Goal: Entertainment & Leisure: Consume media (video, audio)

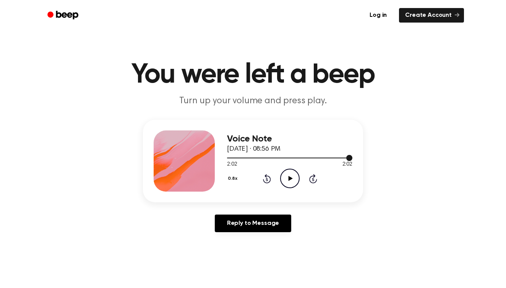
click at [230, 158] on div at bounding box center [289, 157] width 125 height 1
click at [294, 180] on icon "Play Audio" at bounding box center [289, 177] width 19 height 19
click at [230, 158] on div at bounding box center [233, 157] width 13 height 1
click at [291, 177] on icon "Pause Audio" at bounding box center [289, 177] width 19 height 19
click at [291, 177] on icon "Play Audio" at bounding box center [289, 177] width 19 height 19
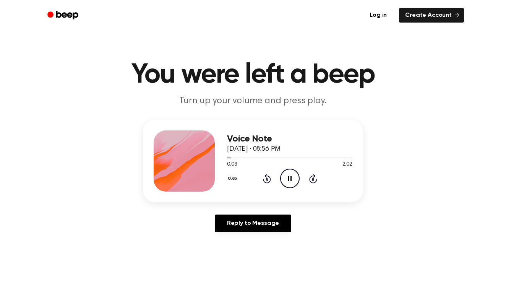
click at [291, 177] on icon "Pause Audio" at bounding box center [289, 177] width 19 height 19
click at [291, 177] on icon "Play Audio" at bounding box center [289, 177] width 19 height 19
click at [291, 177] on icon "Pause Audio" at bounding box center [289, 177] width 19 height 19
click at [291, 177] on icon "Play Audio" at bounding box center [289, 177] width 19 height 19
click at [291, 177] on icon "Pause Audio" at bounding box center [289, 177] width 19 height 19
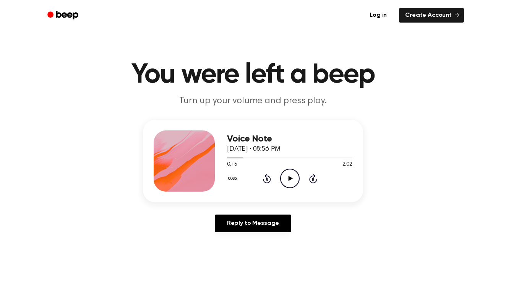
click at [291, 177] on icon "Play Audio" at bounding box center [289, 177] width 19 height 19
click at [291, 177] on icon "Pause Audio" at bounding box center [289, 177] width 19 height 19
click at [291, 177] on icon "Play Audio" at bounding box center [289, 177] width 19 height 19
click at [291, 177] on icon "Pause Audio" at bounding box center [289, 177] width 19 height 19
click at [291, 177] on icon "Play Audio" at bounding box center [289, 177] width 19 height 19
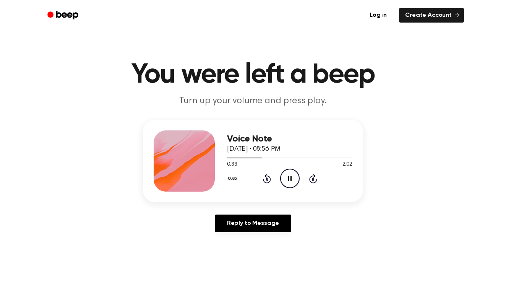
click at [270, 177] on icon at bounding box center [267, 178] width 8 height 9
click at [272, 180] on div "0.8x Rewind 5 seconds Play Audio Skip 5 seconds" at bounding box center [289, 177] width 125 height 19
click at [270, 182] on icon at bounding box center [267, 178] width 8 height 9
click at [269, 179] on icon "Rewind 5 seconds" at bounding box center [266, 178] width 8 height 10
click at [290, 176] on icon "Pause Audio" at bounding box center [289, 177] width 19 height 19
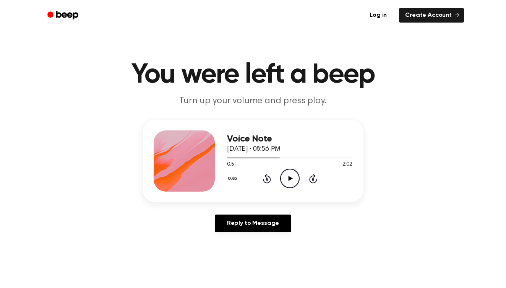
click at [265, 182] on icon at bounding box center [267, 178] width 8 height 9
click at [285, 180] on icon "Play Audio" at bounding box center [289, 177] width 19 height 19
click at [285, 180] on icon "Pause Audio" at bounding box center [289, 177] width 19 height 19
click at [265, 181] on icon "Rewind 5 seconds" at bounding box center [266, 178] width 8 height 10
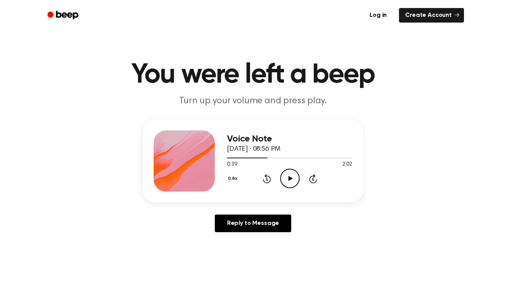
click at [288, 180] on icon at bounding box center [290, 178] width 4 height 5
click at [288, 180] on icon at bounding box center [289, 178] width 3 height 5
click at [266, 179] on icon at bounding box center [266, 179] width 2 height 3
click at [285, 180] on icon "Play Audio" at bounding box center [289, 177] width 19 height 19
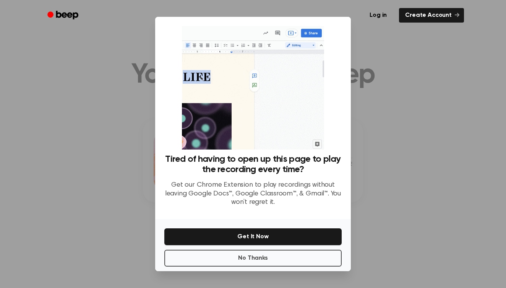
click at [394, 174] on div at bounding box center [253, 144] width 506 height 288
click at [281, 258] on button "No Thanks" at bounding box center [252, 257] width 177 height 17
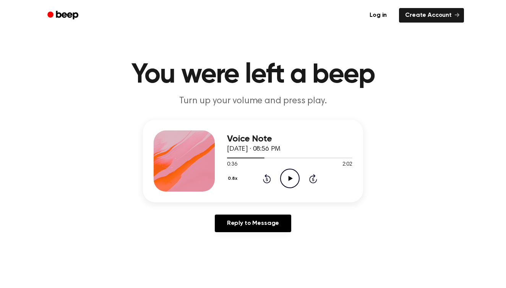
click at [288, 176] on icon "Play Audio" at bounding box center [289, 177] width 19 height 19
click at [288, 176] on icon at bounding box center [289, 178] width 3 height 5
click at [288, 176] on icon at bounding box center [290, 178] width 4 height 5
click at [266, 177] on icon at bounding box center [267, 178] width 8 height 9
click at [295, 177] on icon "Pause Audio" at bounding box center [289, 177] width 19 height 19
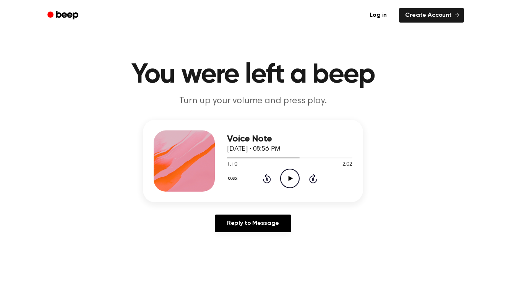
click at [295, 177] on icon "Play Audio" at bounding box center [289, 177] width 19 height 19
click at [296, 183] on icon "Pause Audio" at bounding box center [289, 177] width 19 height 19
click at [267, 176] on icon at bounding box center [267, 178] width 8 height 9
click at [289, 180] on icon at bounding box center [290, 178] width 4 height 5
click at [265, 173] on div "0.8x Rewind 5 seconds Pause Audio Skip 5 seconds" at bounding box center [289, 177] width 125 height 19
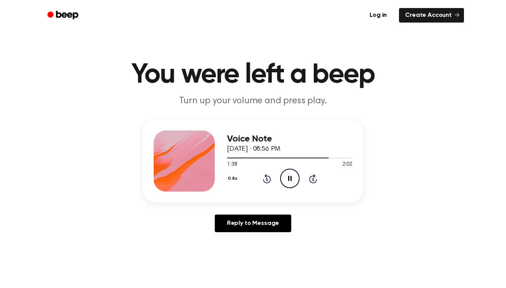
click at [268, 183] on icon at bounding box center [267, 178] width 8 height 9
click at [296, 180] on icon "Pause Audio" at bounding box center [289, 177] width 19 height 19
click at [266, 177] on icon at bounding box center [267, 178] width 8 height 9
click at [291, 181] on icon "Play Audio" at bounding box center [289, 177] width 19 height 19
click at [291, 181] on icon "Pause Audio" at bounding box center [289, 177] width 19 height 19
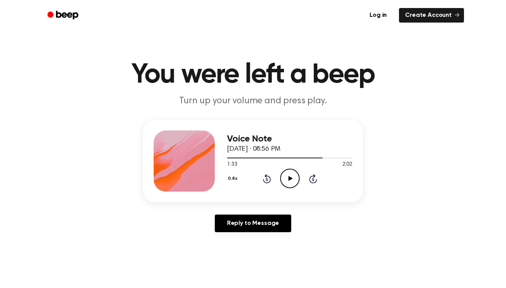
click at [291, 181] on icon "Play Audio" at bounding box center [289, 177] width 19 height 19
click at [231, 159] on div at bounding box center [289, 157] width 125 height 6
click at [311, 180] on icon "Skip 5 seconds" at bounding box center [313, 178] width 8 height 10
click at [291, 179] on icon at bounding box center [290, 178] width 4 height 5
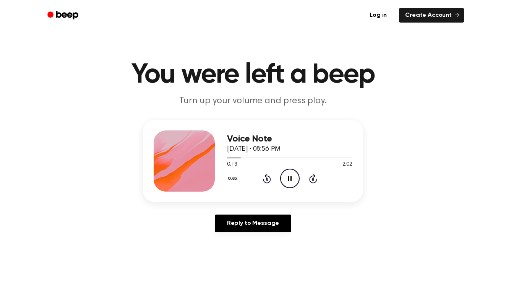
click at [265, 178] on icon "Rewind 5 seconds" at bounding box center [266, 178] width 8 height 10
click at [290, 176] on icon at bounding box center [289, 178] width 3 height 5
click at [290, 176] on icon "Play Audio" at bounding box center [289, 177] width 19 height 19
click at [268, 180] on icon "Rewind 5 seconds" at bounding box center [266, 178] width 8 height 10
click at [288, 181] on icon "Pause Audio" at bounding box center [289, 177] width 19 height 19
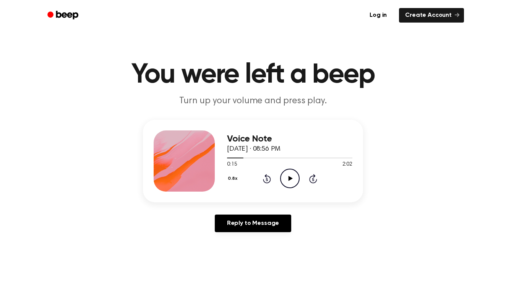
click at [288, 181] on icon "Play Audio" at bounding box center [289, 177] width 19 height 19
click at [288, 181] on icon "Pause Audio" at bounding box center [289, 177] width 19 height 19
click at [293, 178] on icon "Play Audio" at bounding box center [289, 177] width 19 height 19
click at [291, 175] on icon "Play Audio" at bounding box center [289, 177] width 19 height 19
click at [267, 180] on icon "Rewind 5 seconds" at bounding box center [266, 178] width 8 height 10
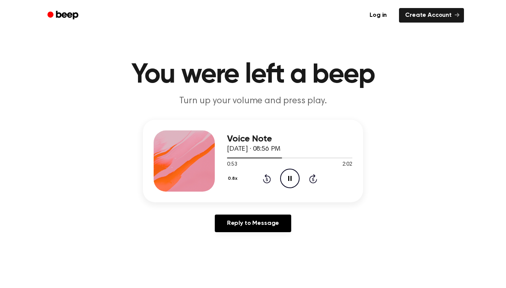
click at [267, 180] on icon "Rewind 5 seconds" at bounding box center [266, 178] width 8 height 10
click at [332, 158] on div at bounding box center [289, 157] width 125 height 1
click at [297, 176] on icon "Play Audio" at bounding box center [289, 177] width 19 height 19
click at [316, 176] on icon "Skip 5 seconds" at bounding box center [313, 178] width 8 height 10
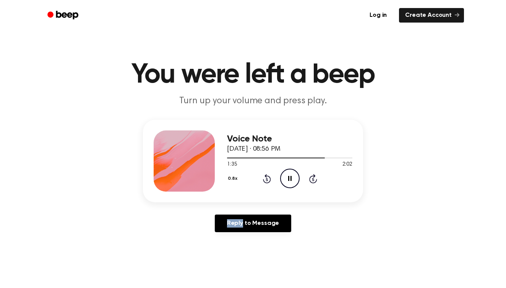
click at [316, 176] on icon "Skip 5 seconds" at bounding box center [313, 178] width 8 height 10
click at [290, 179] on icon "Pause Audio" at bounding box center [289, 177] width 19 height 19
click at [292, 178] on icon "Play Audio" at bounding box center [289, 177] width 19 height 19
click at [292, 178] on icon "Pause Audio" at bounding box center [289, 177] width 19 height 19
click at [325, 159] on div at bounding box center [289, 157] width 125 height 6
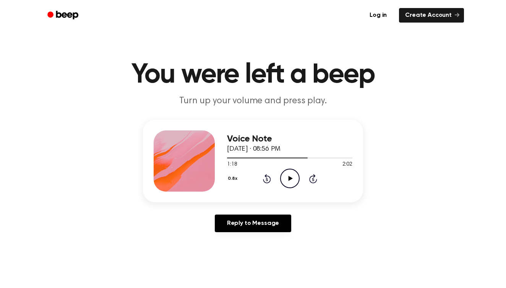
click at [287, 180] on icon "Play Audio" at bounding box center [289, 177] width 19 height 19
click at [311, 177] on icon at bounding box center [313, 178] width 8 height 9
click at [288, 178] on icon "Pause Audio" at bounding box center [289, 177] width 19 height 19
click at [289, 157] on div at bounding box center [281, 157] width 108 height 1
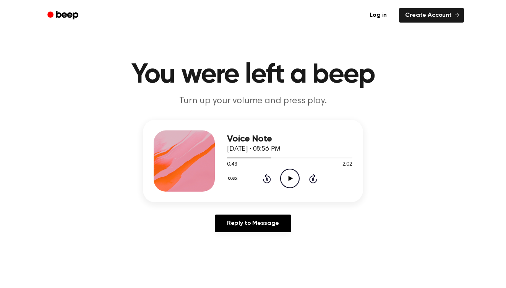
click at [285, 178] on icon "Play Audio" at bounding box center [289, 177] width 19 height 19
